Goal: Transaction & Acquisition: Download file/media

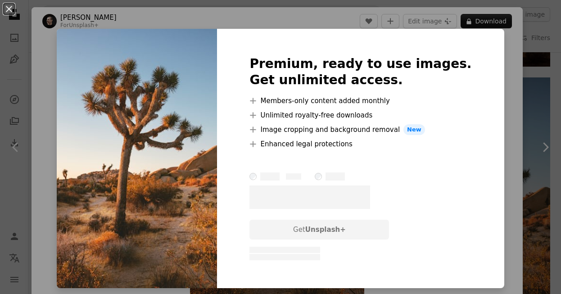
scroll to position [496, 0]
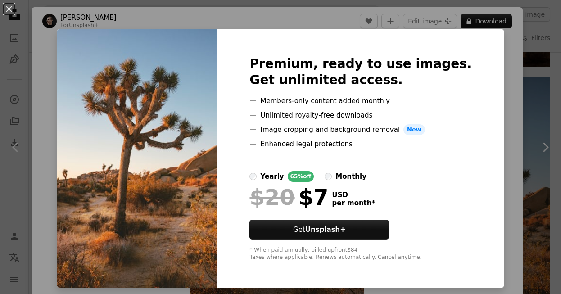
click at [524, 72] on div "An X shape Premium, ready to use images. Get unlimited access. A plus sign Memb…" at bounding box center [280, 147] width 561 height 294
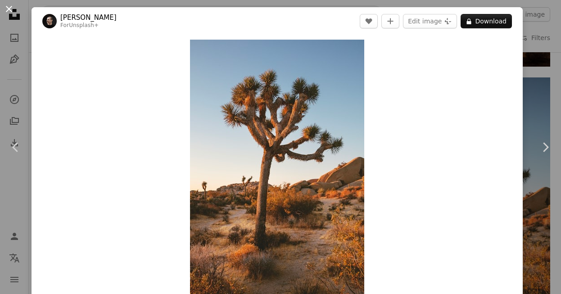
click at [9, 8] on button "An X shape" at bounding box center [9, 9] width 11 height 11
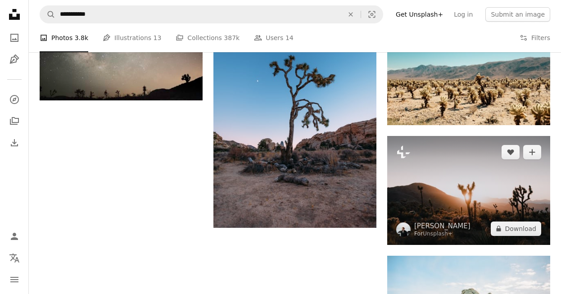
scroll to position [1067, 0]
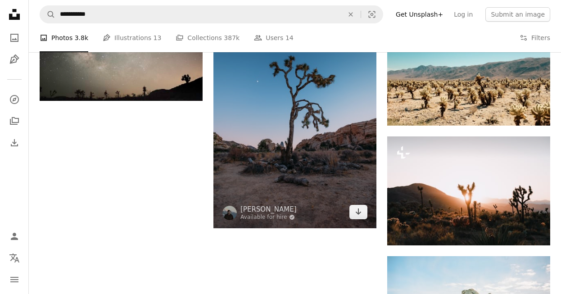
click at [340, 153] on img at bounding box center [295, 106] width 163 height 245
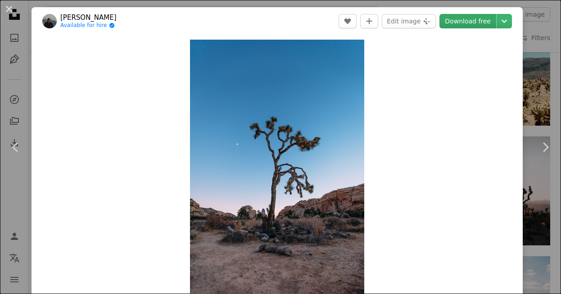
click at [472, 27] on link "Download free" at bounding box center [468, 21] width 57 height 14
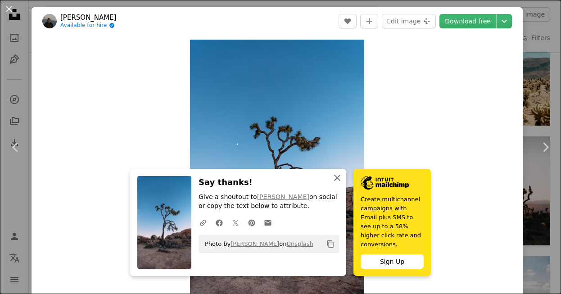
click at [339, 183] on icon "An X shape" at bounding box center [337, 178] width 11 height 11
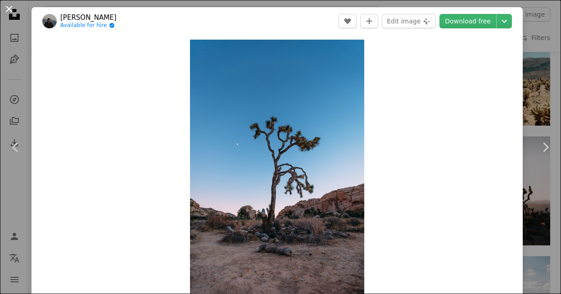
click at [7, 7] on button "An X shape" at bounding box center [9, 9] width 11 height 11
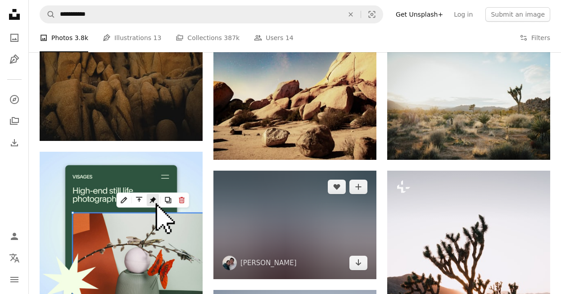
scroll to position [1422, 0]
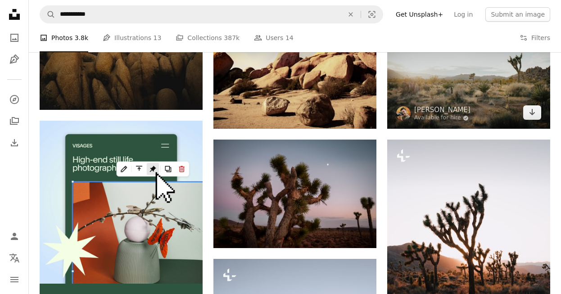
click at [457, 129] on img at bounding box center [468, 74] width 163 height 109
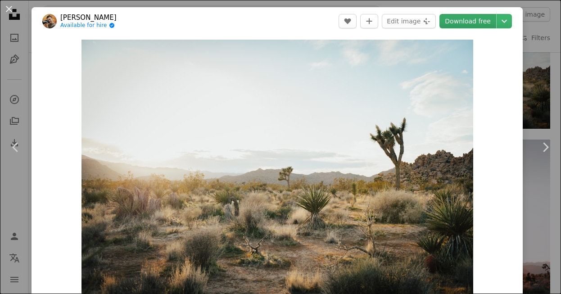
click at [482, 20] on link "Download free" at bounding box center [468, 21] width 57 height 14
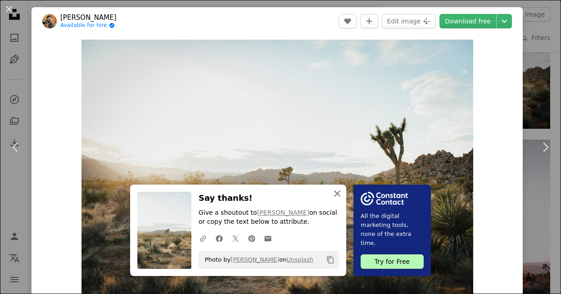
click at [338, 196] on button "An X shape Close" at bounding box center [337, 194] width 18 height 18
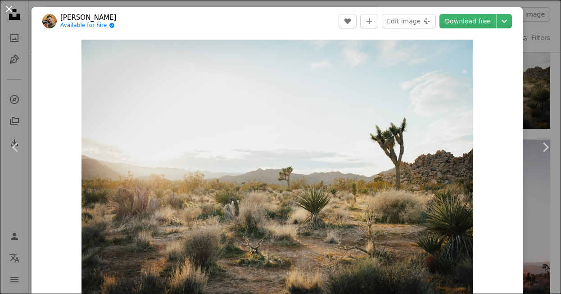
click at [10, 9] on button "An X shape" at bounding box center [9, 9] width 11 height 11
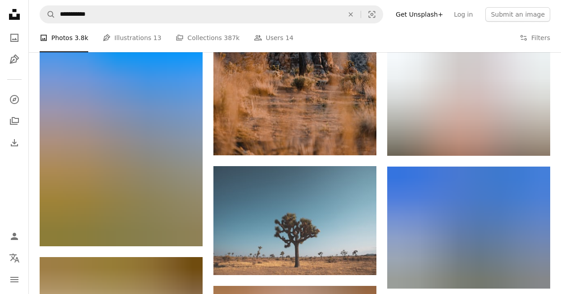
scroll to position [1756, 0]
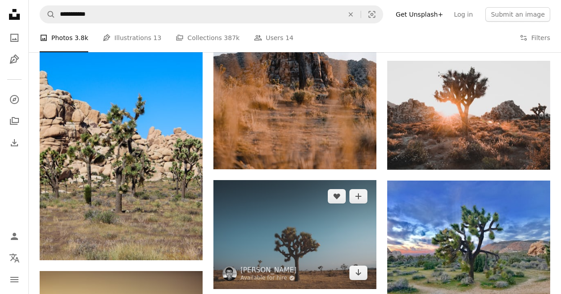
click at [287, 230] on img at bounding box center [295, 234] width 163 height 109
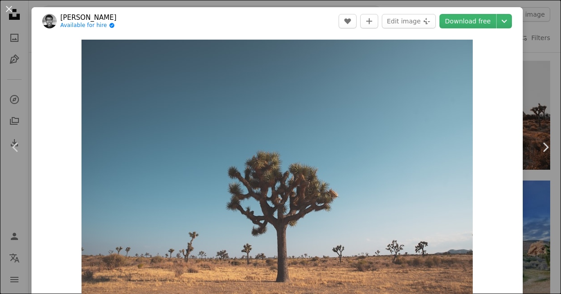
scroll to position [53, 0]
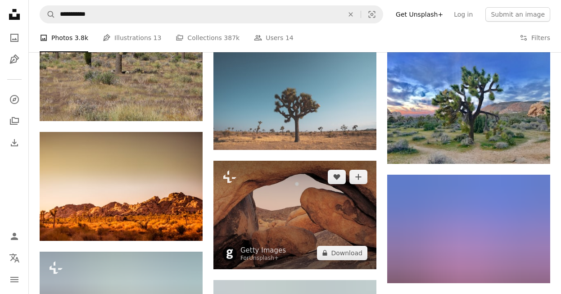
scroll to position [1896, 0]
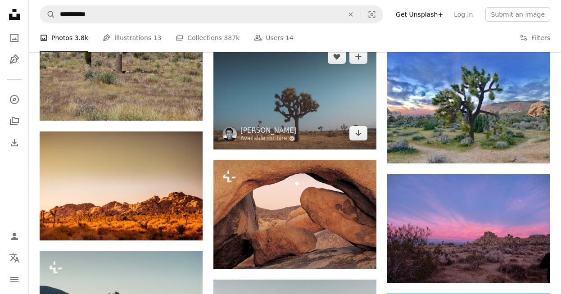
click at [283, 114] on img at bounding box center [295, 95] width 163 height 109
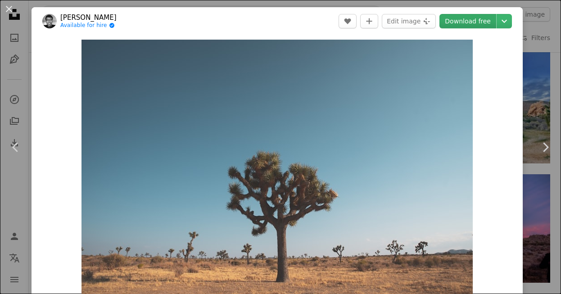
click at [471, 23] on link "Download free" at bounding box center [468, 21] width 57 height 14
